Goal: Transaction & Acquisition: Purchase product/service

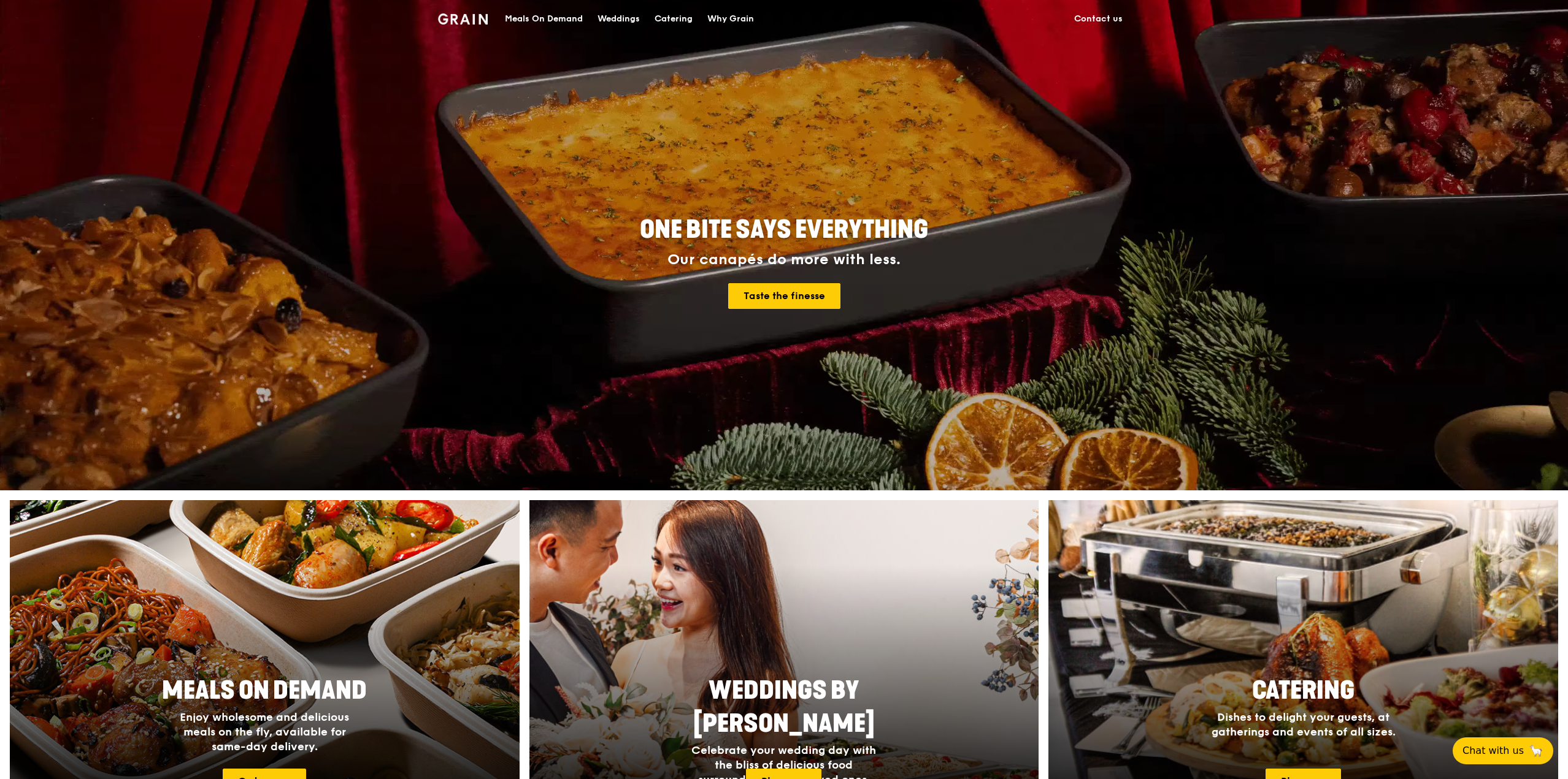
click at [567, 12] on div "Meals On Demand" at bounding box center [544, 19] width 78 height 36
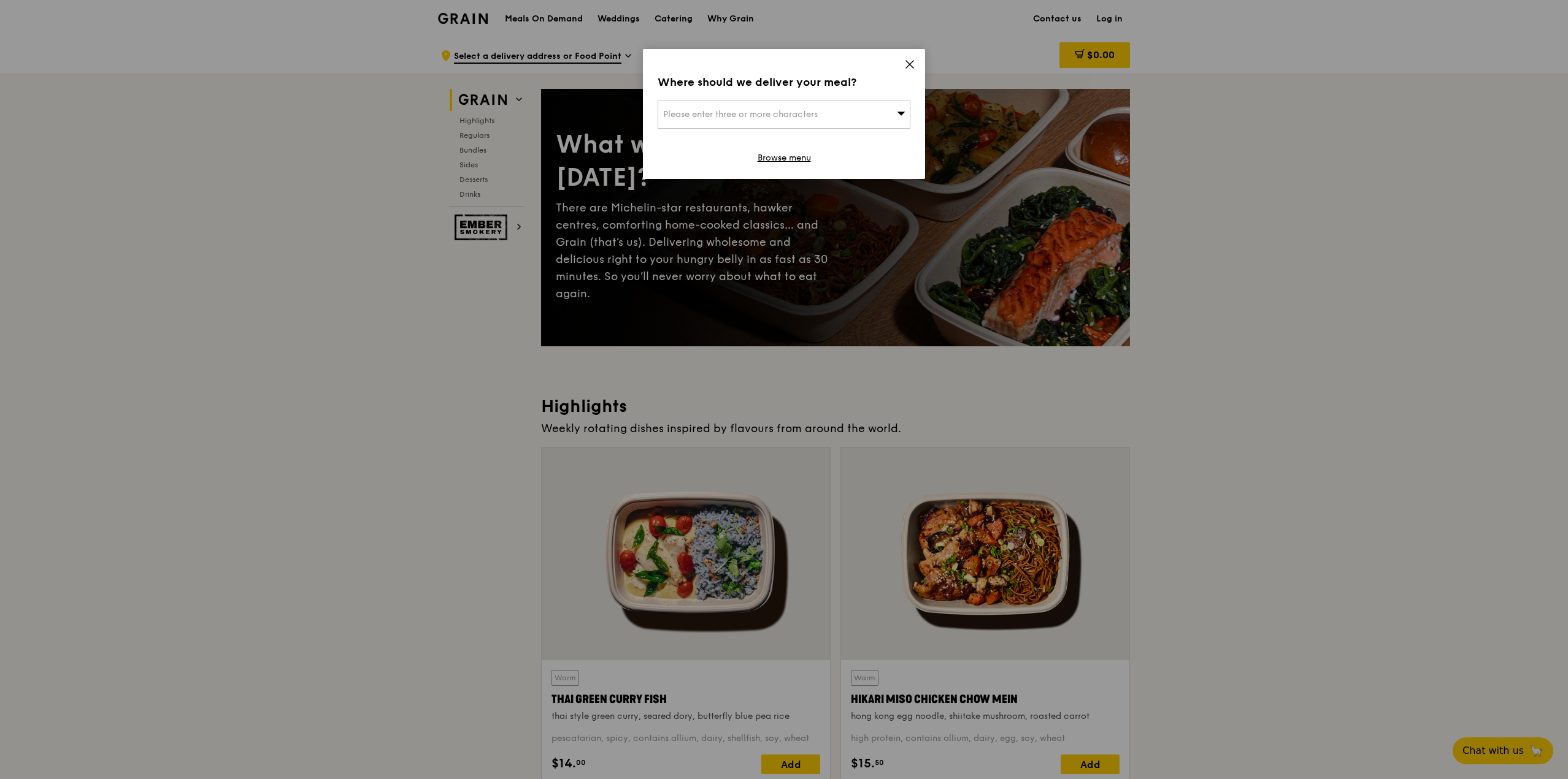
click at [828, 109] on div "Please enter three or more characters" at bounding box center [784, 114] width 253 height 28
type input "362201"
click at [779, 139] on div "[STREET_ADDRESS]" at bounding box center [754, 139] width 182 height 12
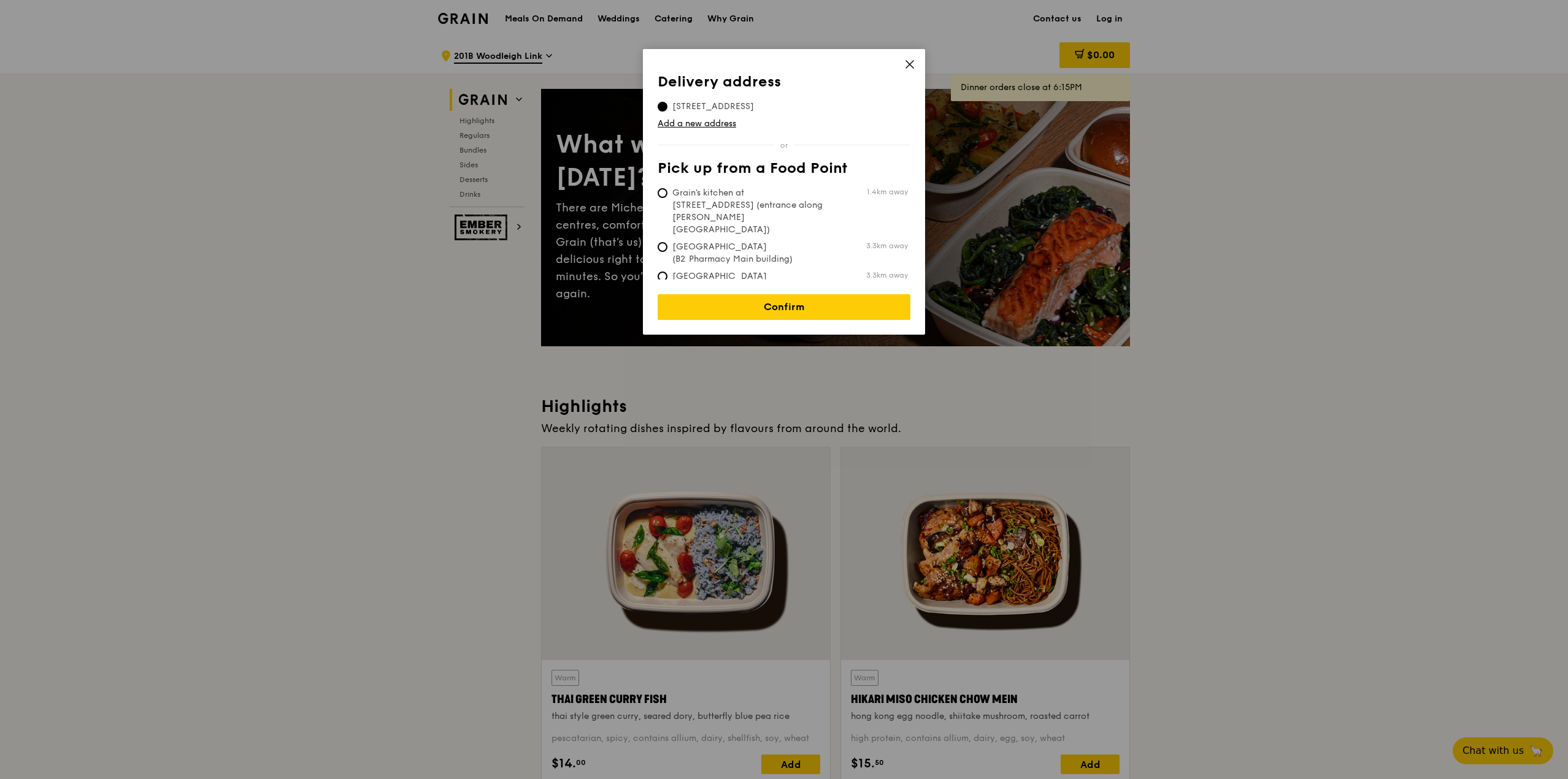
drag, startPoint x: 759, startPoint y: 157, endPoint x: 759, endPoint y: 144, distance: 13.0
click at [759, 144] on div "Delivery address [STREET_ADDRESS] Add a new address Pick up from a Food Point G…" at bounding box center [784, 176] width 253 height 206
click at [762, 301] on link "Confirm" at bounding box center [784, 308] width 253 height 26
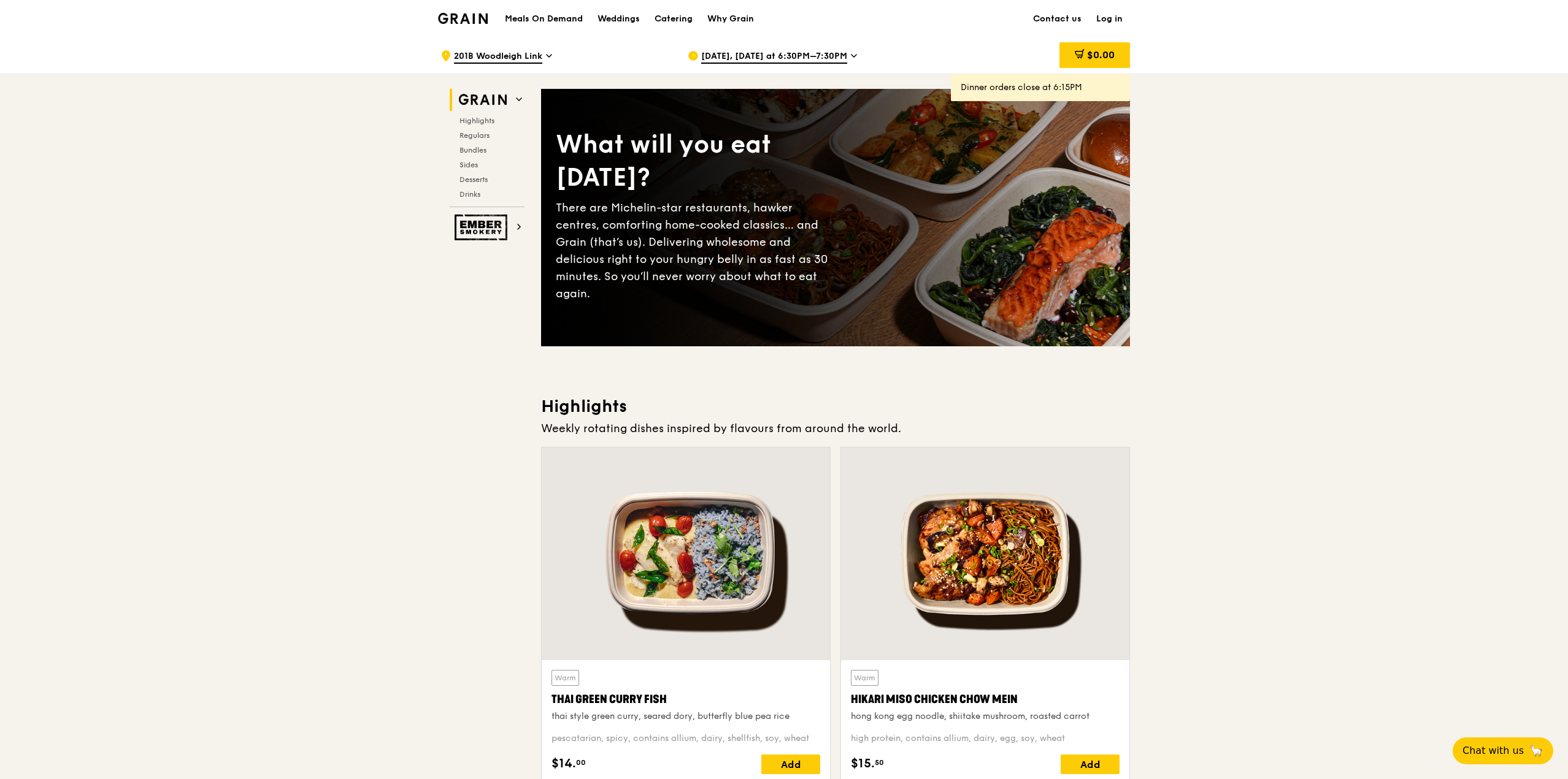
click at [833, 312] on div "What will you eat [DATE]? There are Michelin-star restaurants, hawker centres, …" at bounding box center [835, 217] width 589 height 209
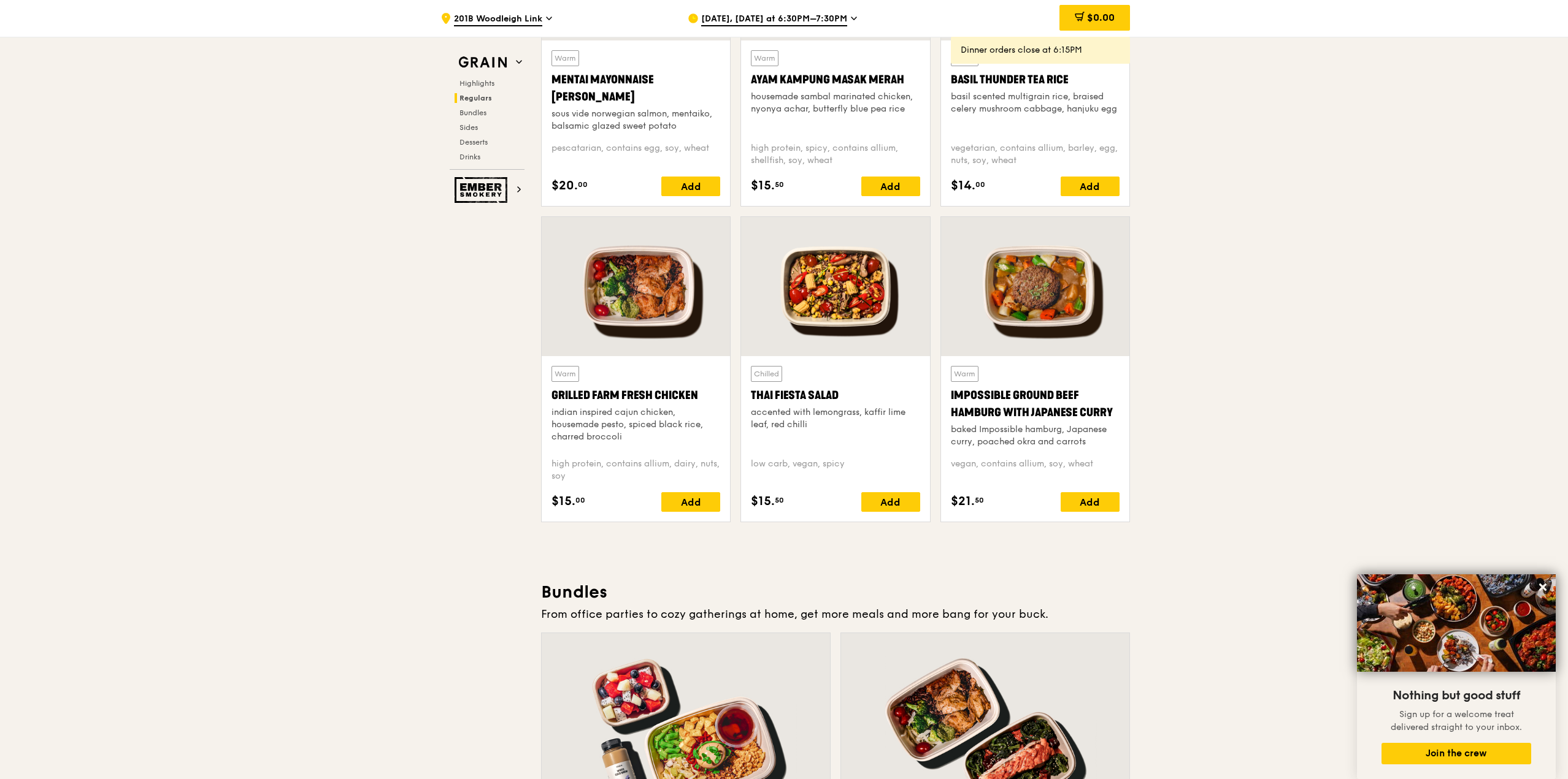
scroll to position [1226, 0]
